Goal: Transaction & Acquisition: Purchase product/service

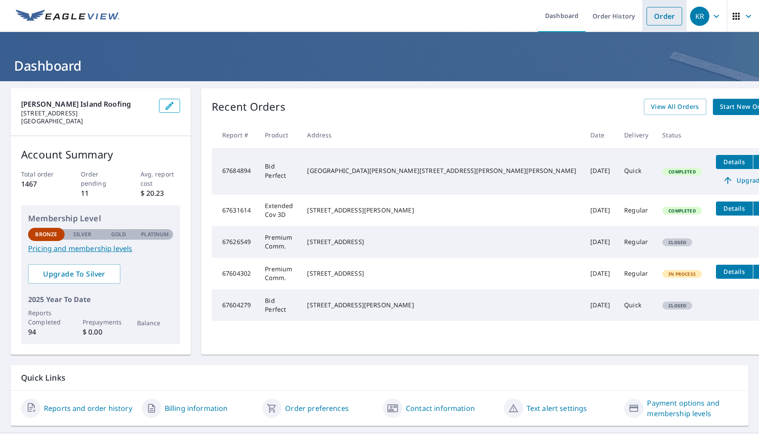
click at [675, 13] on link "Order" at bounding box center [664, 16] width 36 height 18
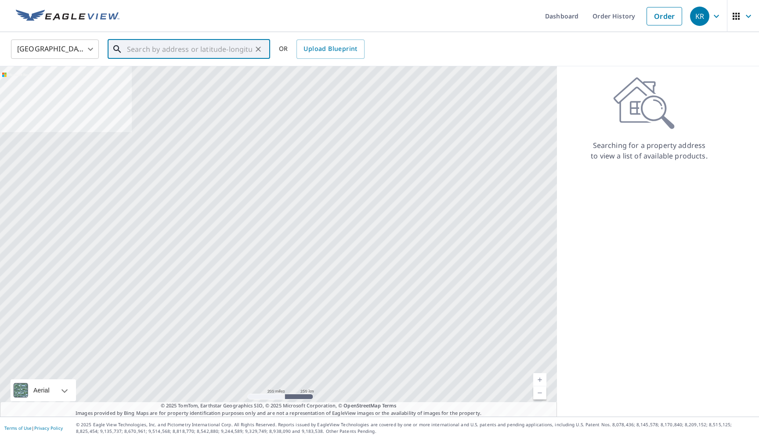
click at [177, 52] on input "text" at bounding box center [189, 49] width 125 height 25
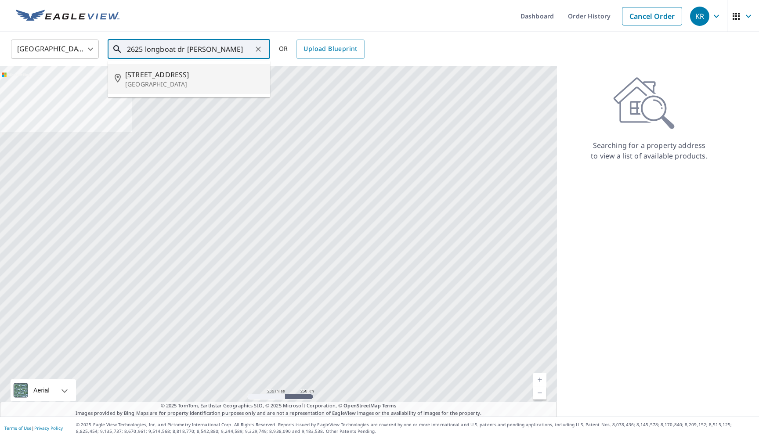
click at [171, 81] on p "[GEOGRAPHIC_DATA]" at bounding box center [194, 84] width 138 height 9
type input "[STREET_ADDRESS][PERSON_NAME]"
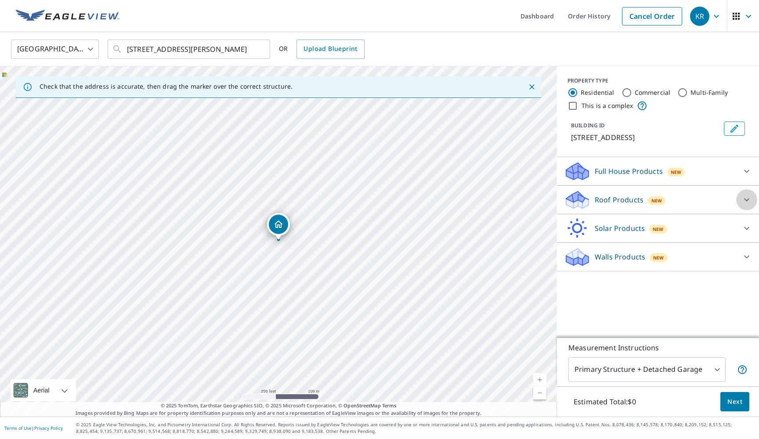
click at [746, 201] on icon at bounding box center [746, 199] width 5 height 3
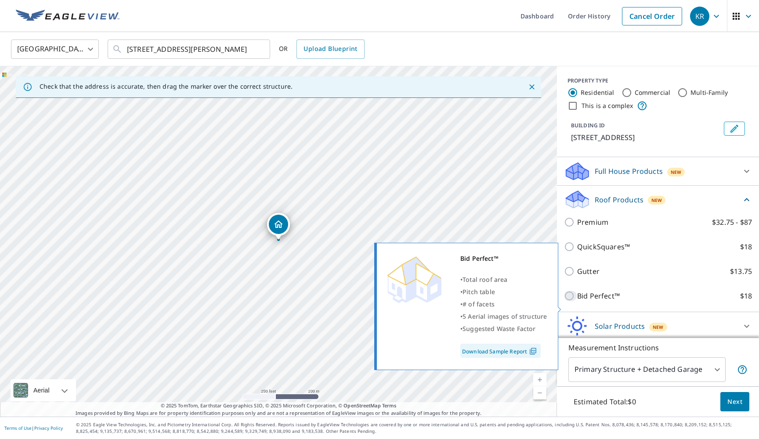
click at [572, 301] on input "Bid Perfect™ $18" at bounding box center [570, 296] width 13 height 11
checkbox input "true"
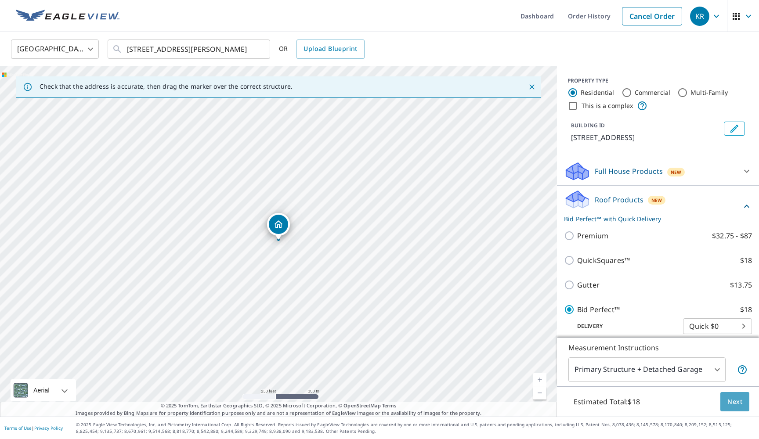
click at [741, 400] on span "Next" at bounding box center [734, 401] width 15 height 11
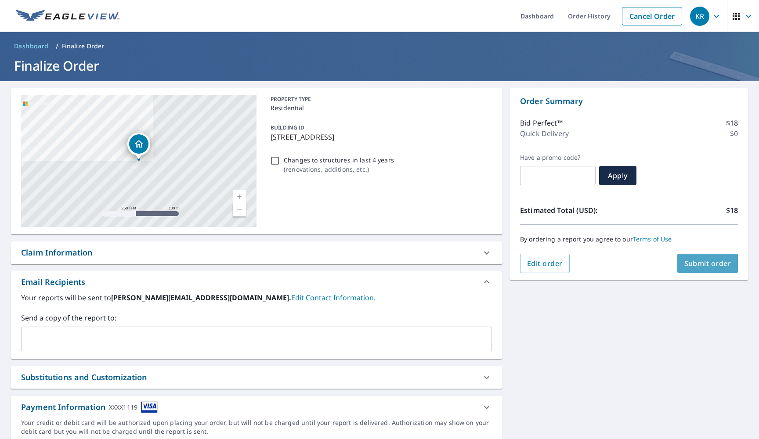
click at [708, 262] on span "Submit order" at bounding box center [707, 264] width 47 height 10
